Goal: Task Accomplishment & Management: Use online tool/utility

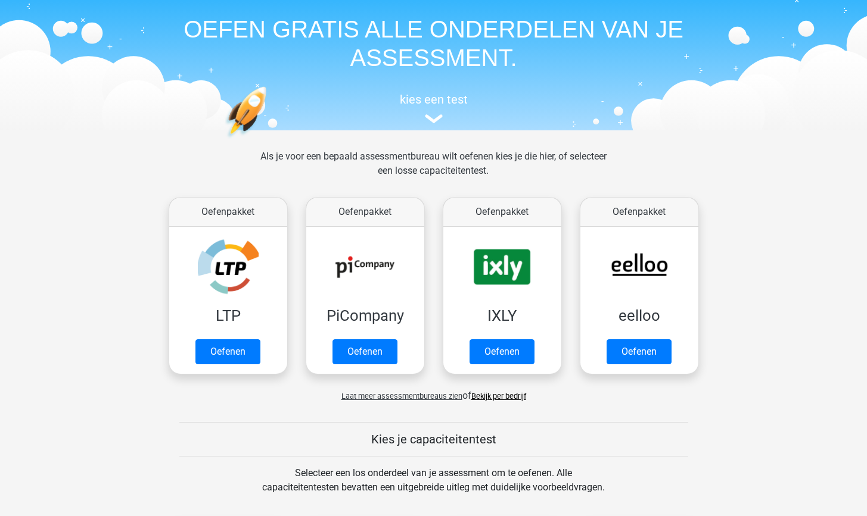
scroll to position [87, 0]
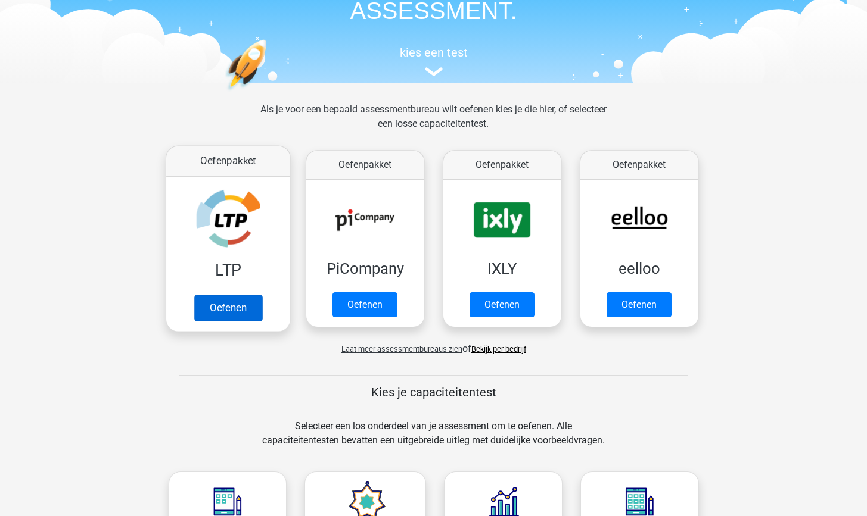
click at [219, 304] on link "Oefenen" at bounding box center [228, 308] width 68 height 26
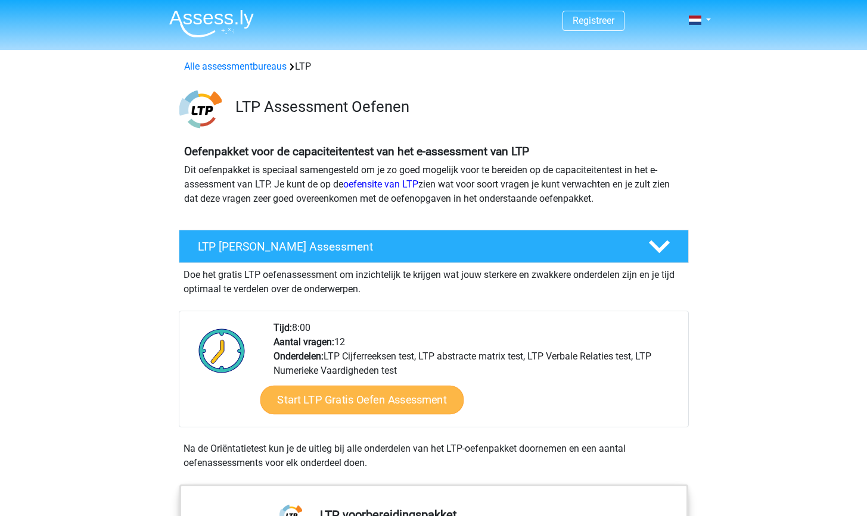
click at [340, 403] on link "Start LTP Gratis Oefen Assessment" at bounding box center [362, 400] width 204 height 29
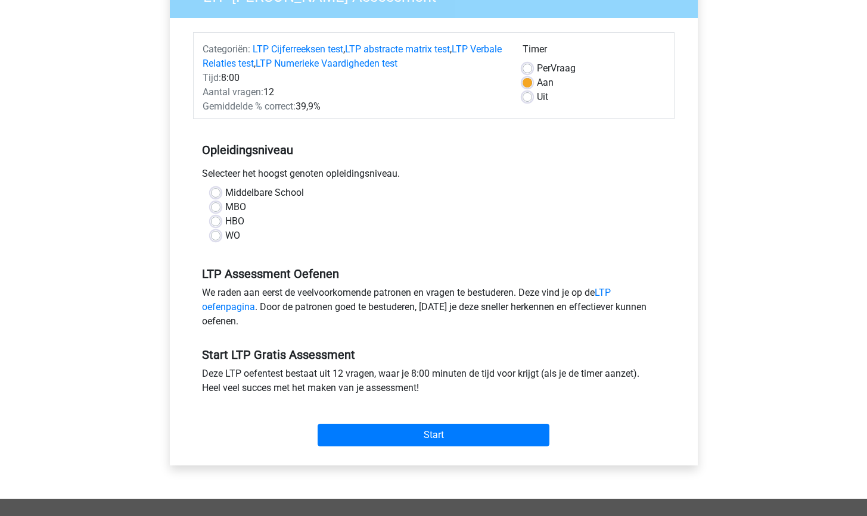
scroll to position [177, 0]
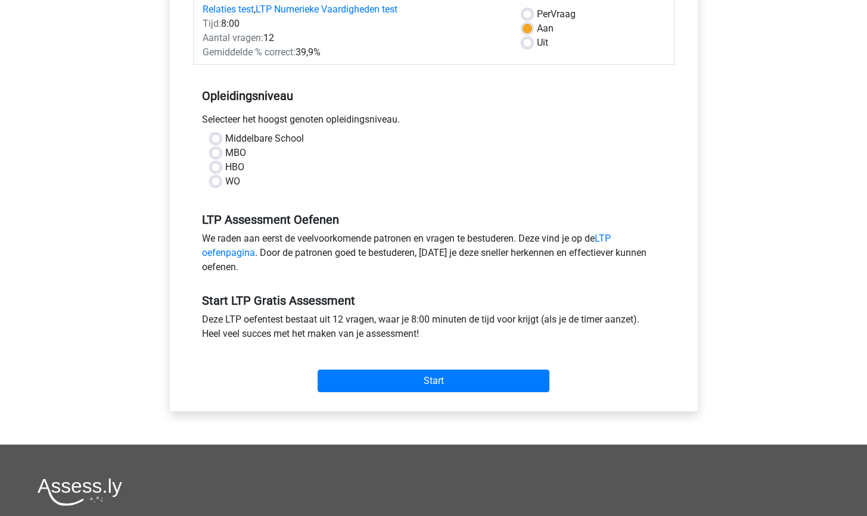
click at [227, 165] on label "HBO" at bounding box center [234, 167] width 19 height 14
click at [220, 165] on input "HBO" at bounding box center [216, 166] width 10 height 12
radio input "true"
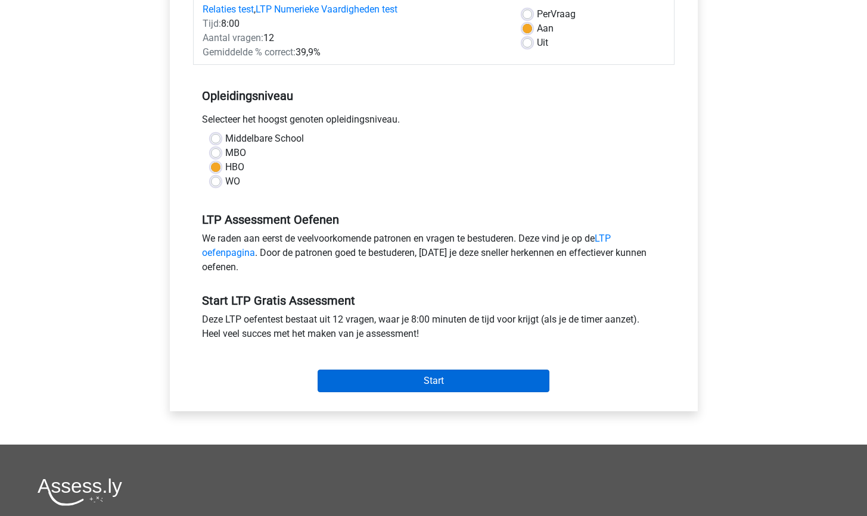
click at [458, 378] on input "Start" at bounding box center [433, 381] width 232 height 23
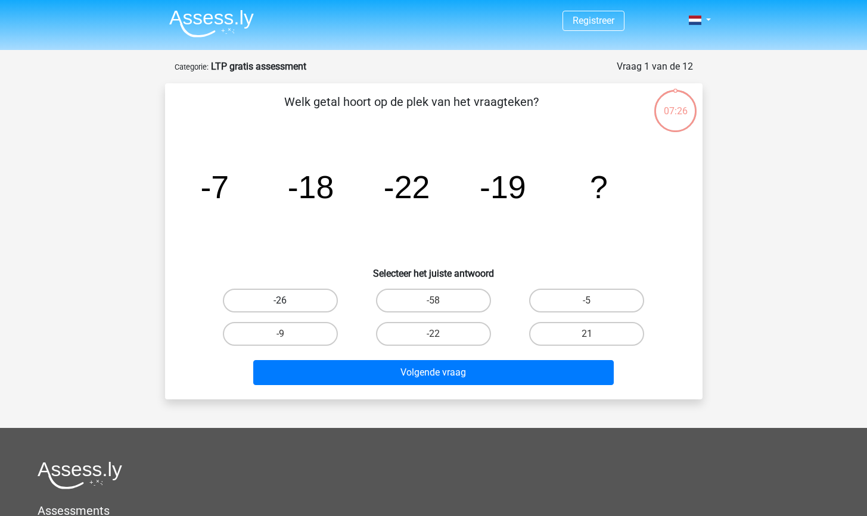
click at [257, 303] on label "-26" at bounding box center [280, 301] width 115 height 24
click at [280, 303] on input "-26" at bounding box center [284, 305] width 8 height 8
radio input "true"
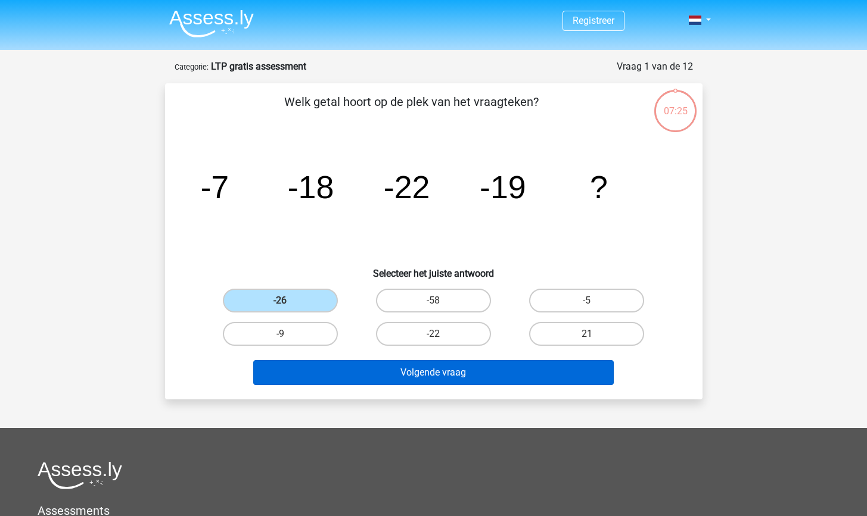
click at [353, 367] on button "Volgende vraag" at bounding box center [433, 372] width 360 height 25
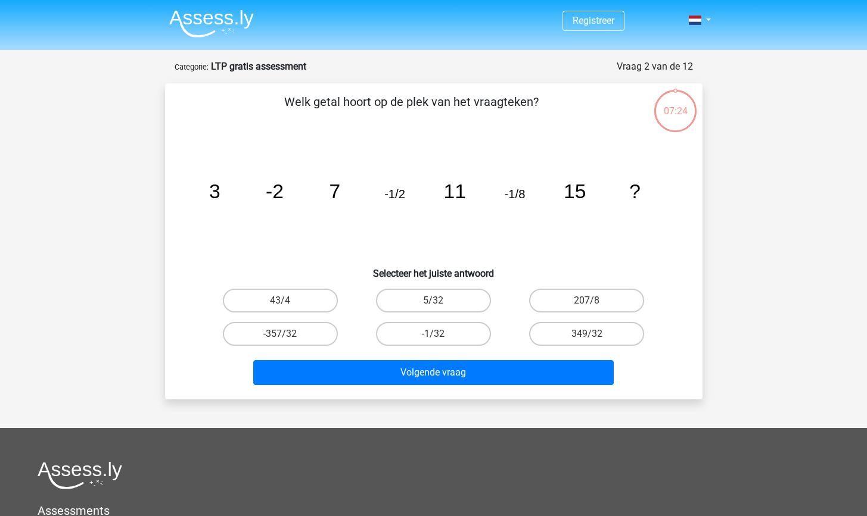
scroll to position [60, 0]
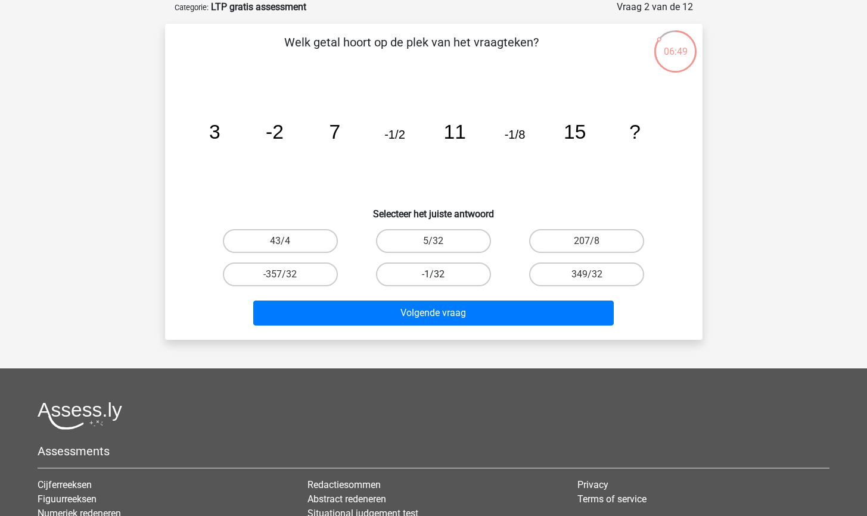
click at [431, 267] on label "-1/32" at bounding box center [433, 275] width 115 height 24
click at [433, 275] on input "-1/32" at bounding box center [437, 279] width 8 height 8
radio input "true"
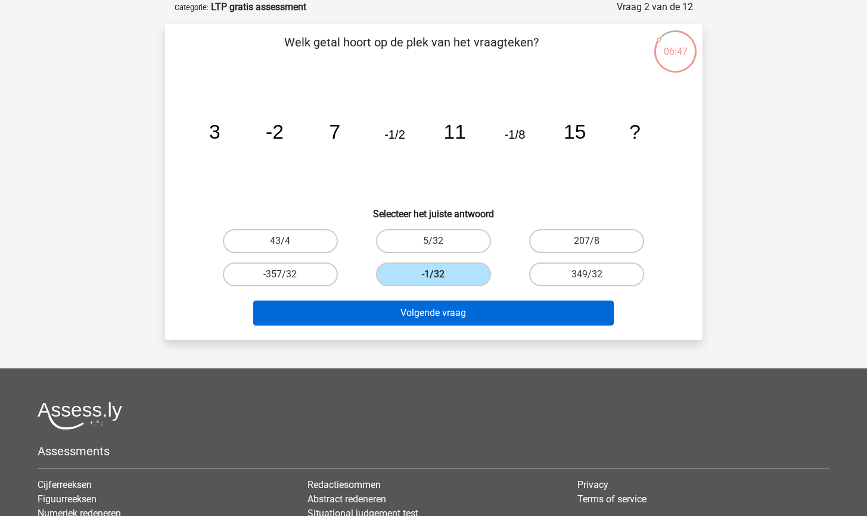
click at [467, 313] on button "Volgende vraag" at bounding box center [433, 313] width 360 height 25
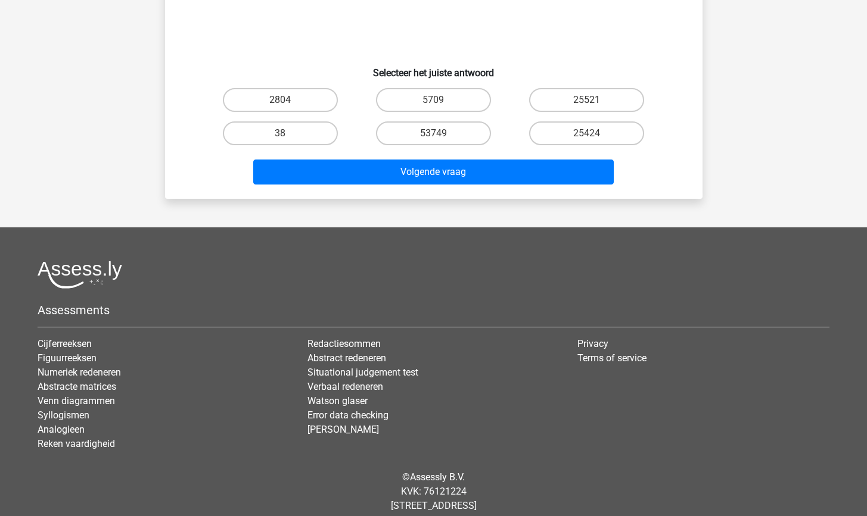
scroll to position [0, 0]
